Goal: Transaction & Acquisition: Purchase product/service

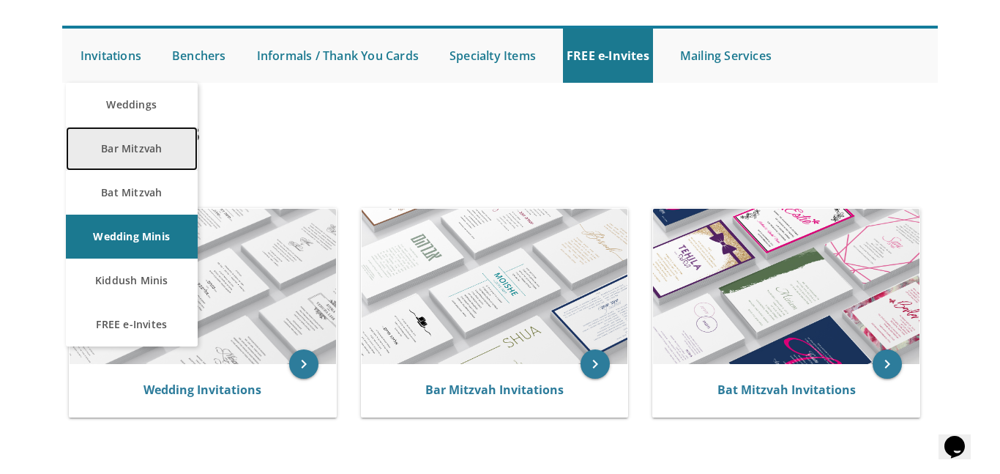
click at [116, 143] on link "Bar Mitzvah" at bounding box center [132, 149] width 132 height 44
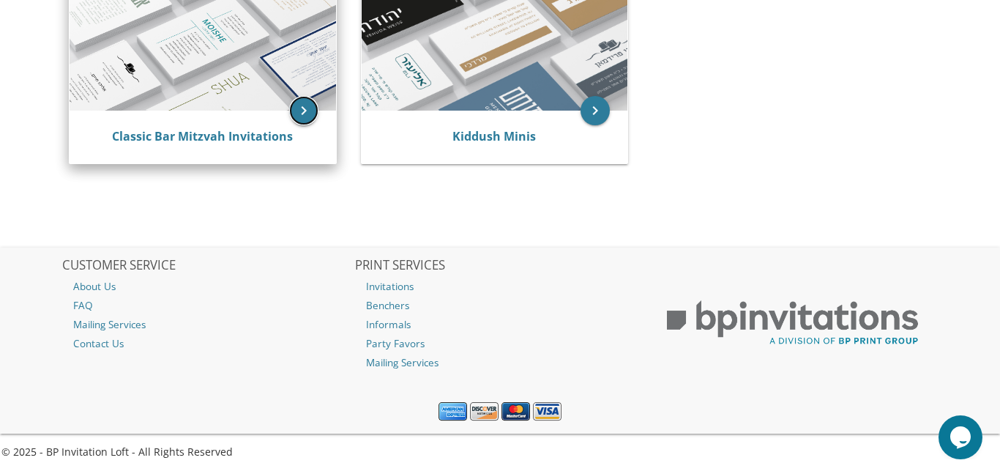
click at [300, 113] on icon "keyboard_arrow_right" at bounding box center [303, 110] width 29 height 29
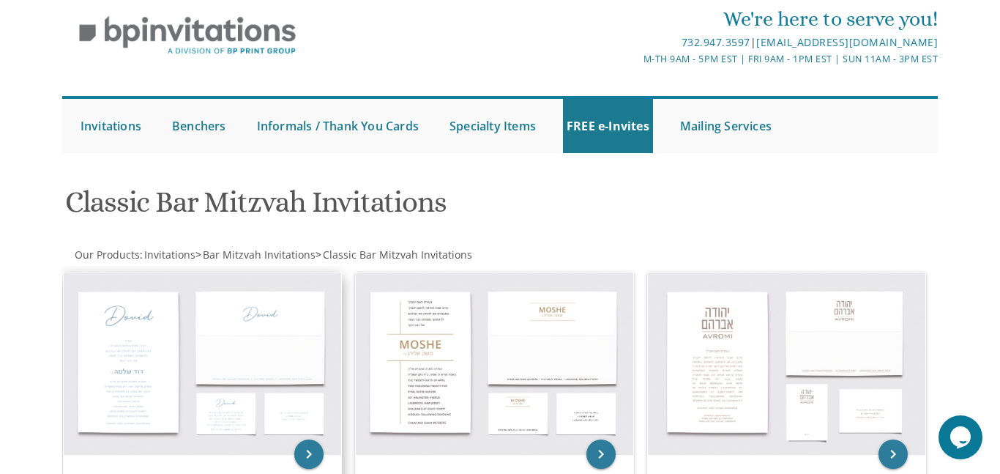
scroll to position [326, 0]
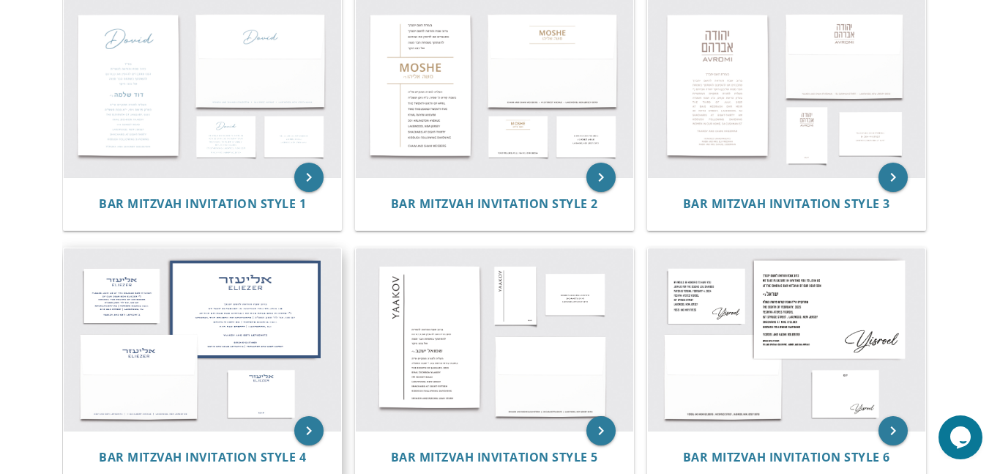
click at [247, 308] on img at bounding box center [203, 339] width 278 height 182
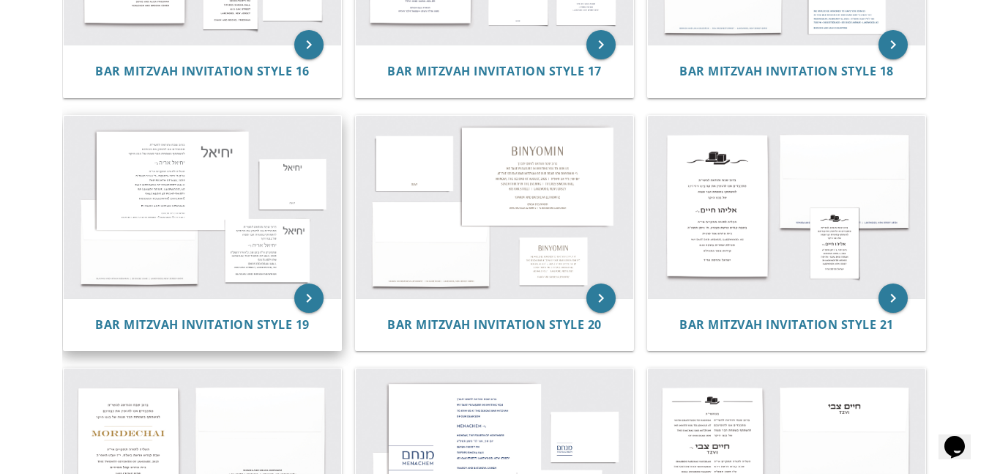
scroll to position [1674, 0]
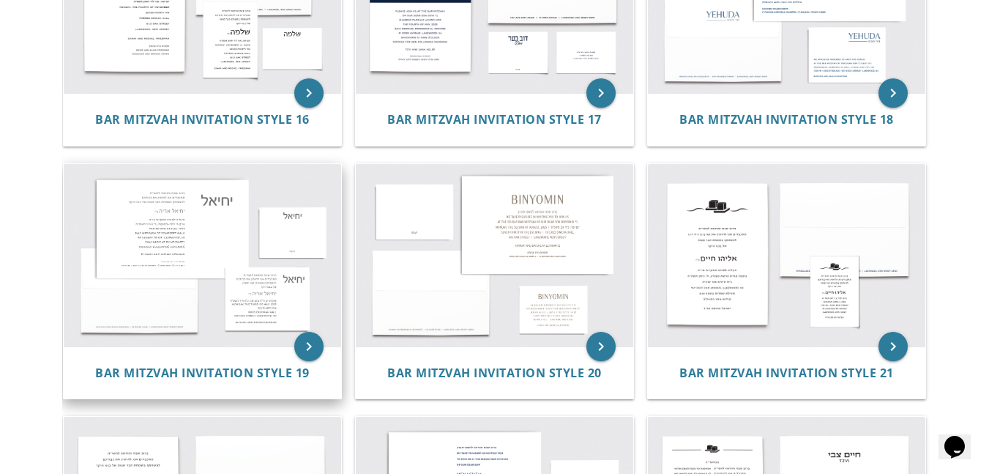
click at [170, 212] on img at bounding box center [203, 255] width 278 height 182
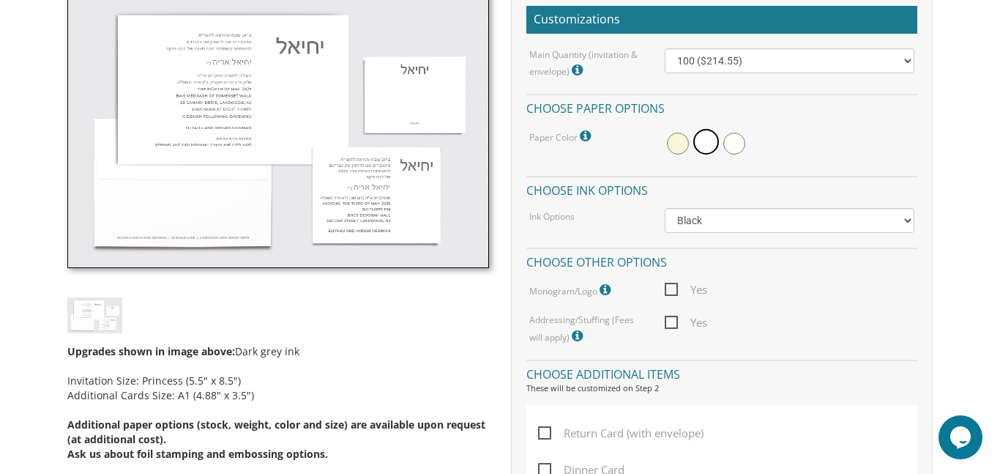
scroll to position [433, 0]
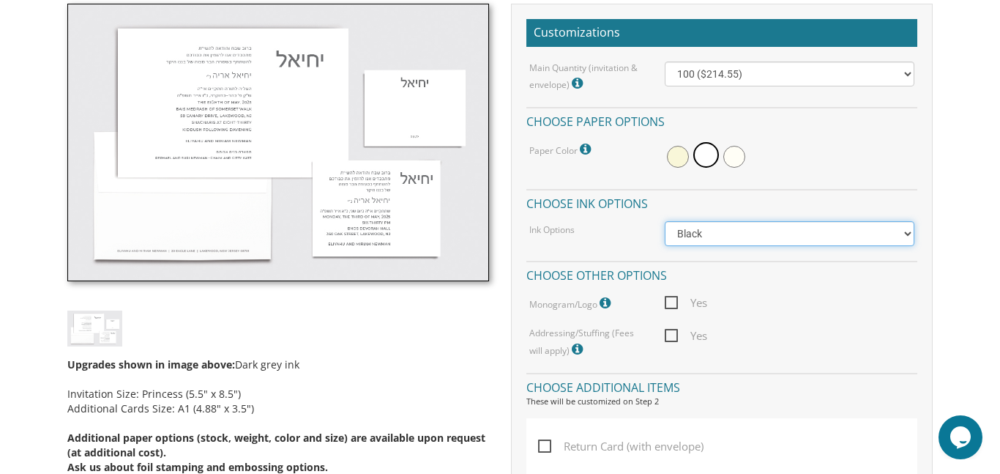
click at [905, 234] on select "Black Colored Ink ($65.00) Black + One Color ($100.00) Two Colors ($137.95)" at bounding box center [790, 233] width 250 height 25
click at [818, 127] on h4 "Choose paper options" at bounding box center [721, 120] width 391 height 26
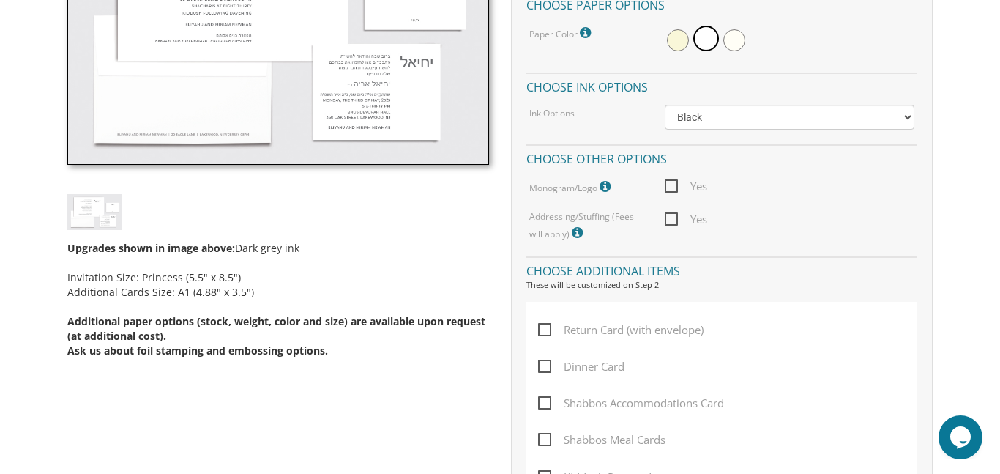
scroll to position [606, 0]
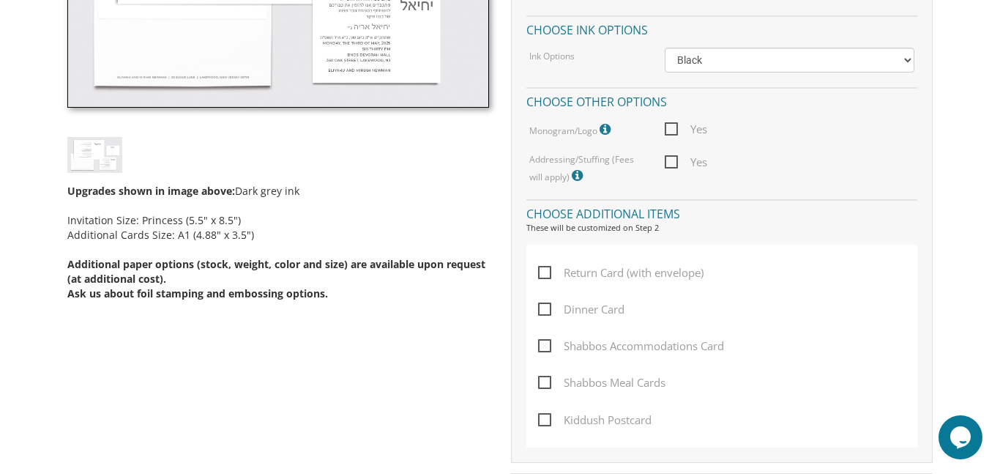
click at [559, 272] on span "Return Card (with envelope)" at bounding box center [620, 273] width 165 height 18
click at [548, 272] on input "Return Card (with envelope)" at bounding box center [543, 272] width 10 height 10
checkbox input "true"
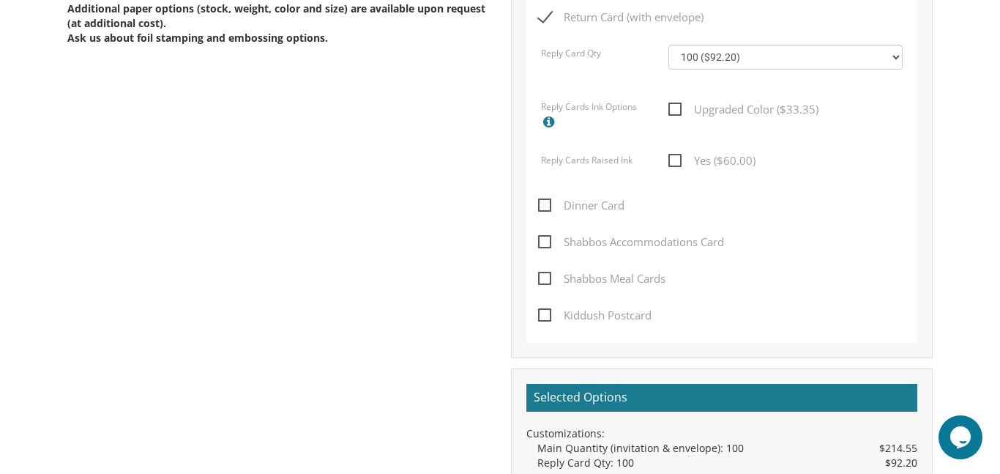
scroll to position [870, 0]
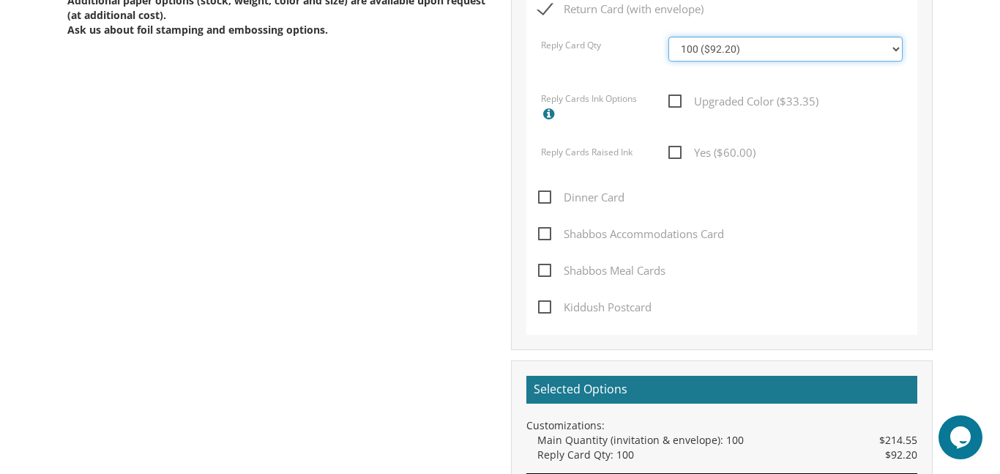
click at [893, 46] on select "100 ($92.20) 200 ($119.30) 300 ($141.90) 400 ($168.75) 500 ($191.00) 600 ($217.…" at bounding box center [786, 49] width 234 height 25
select select "200"
click at [669, 37] on select "100 ($92.20) 200 ($119.30) 300 ($141.90) 400 ($168.75) 500 ($191.00) 600 ($217.…" at bounding box center [786, 49] width 234 height 25
click at [551, 198] on span "Dinner Card" at bounding box center [581, 197] width 86 height 18
click at [548, 198] on input "Dinner Card" at bounding box center [543, 196] width 10 height 10
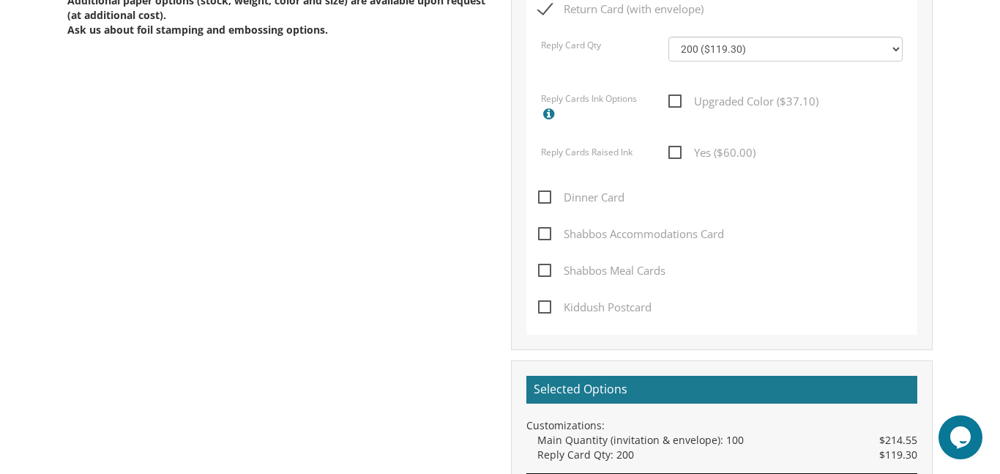
checkbox input "true"
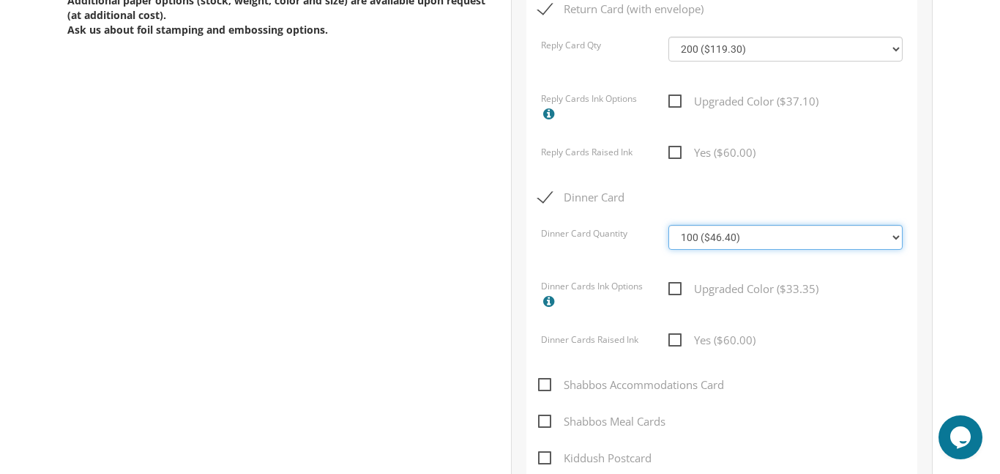
click at [897, 236] on select "100 ($46.40) 200 ($55.20) 300 ($61.85) 400 ($70.60) 500 ($77.20) 600 ($85.95) 7…" at bounding box center [786, 237] width 234 height 25
select select "200"
click at [669, 225] on select "100 ($46.40) 200 ($55.20) 300 ($61.85) 400 ($70.60) 500 ($77.20) 600 ($85.95) 7…" at bounding box center [786, 237] width 234 height 25
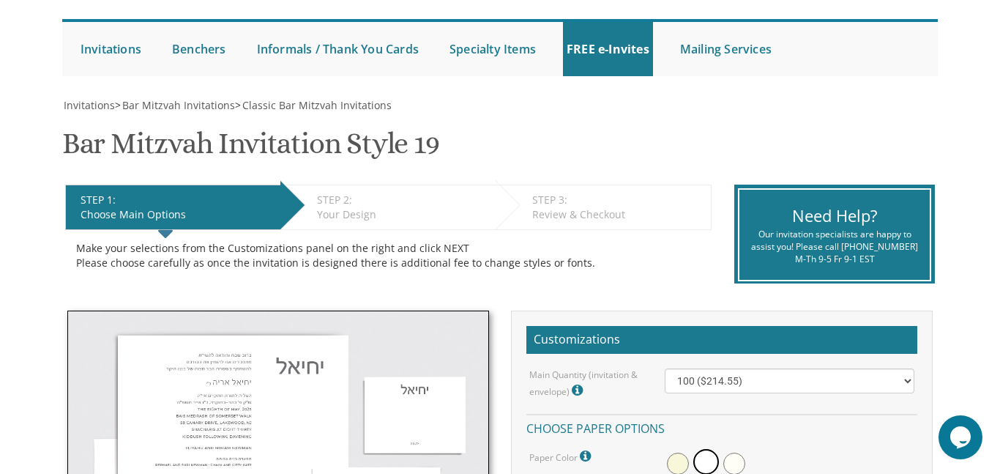
scroll to position [0, 0]
